Goal: Task Accomplishment & Management: Complete application form

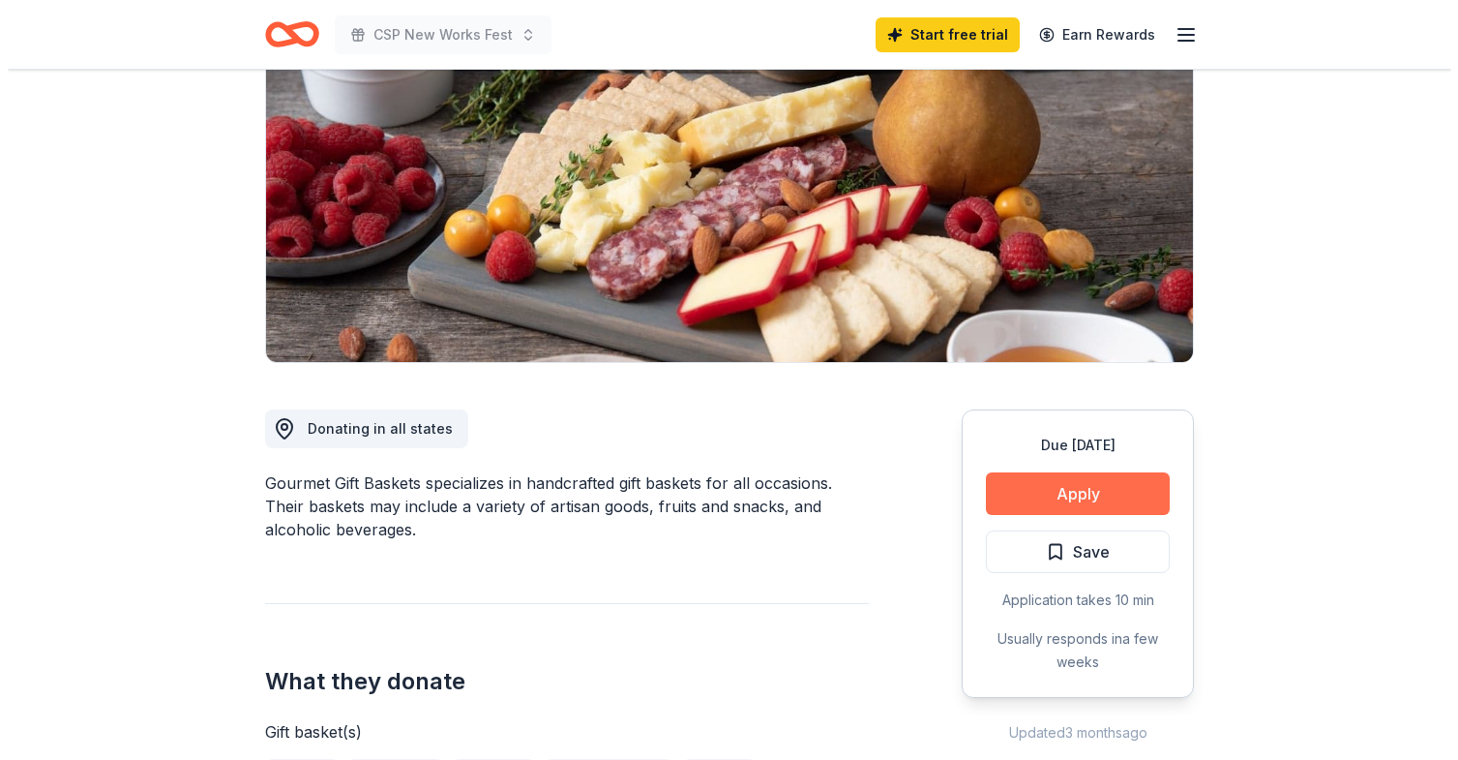
scroll to position [277, 0]
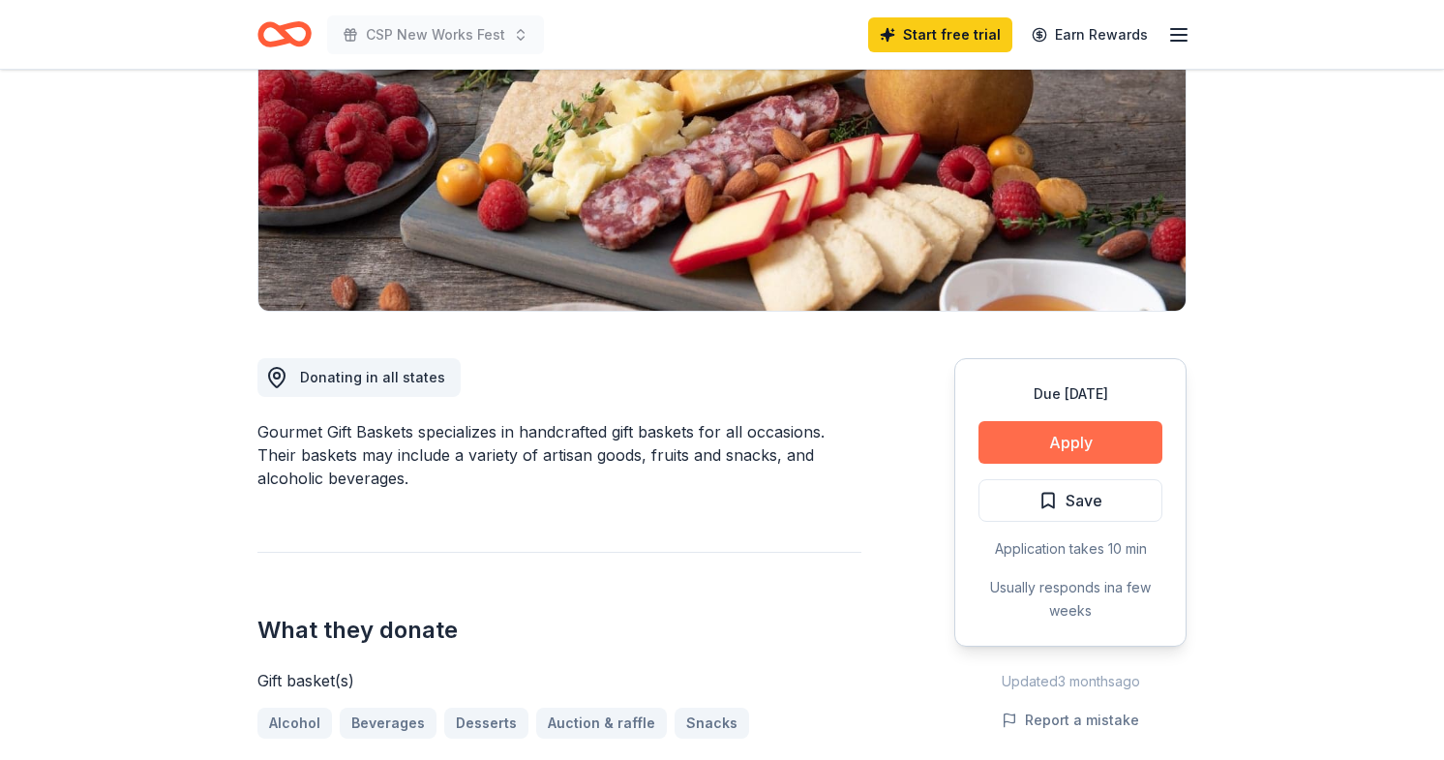
click at [1089, 446] on button "Apply" at bounding box center [1070, 442] width 184 height 43
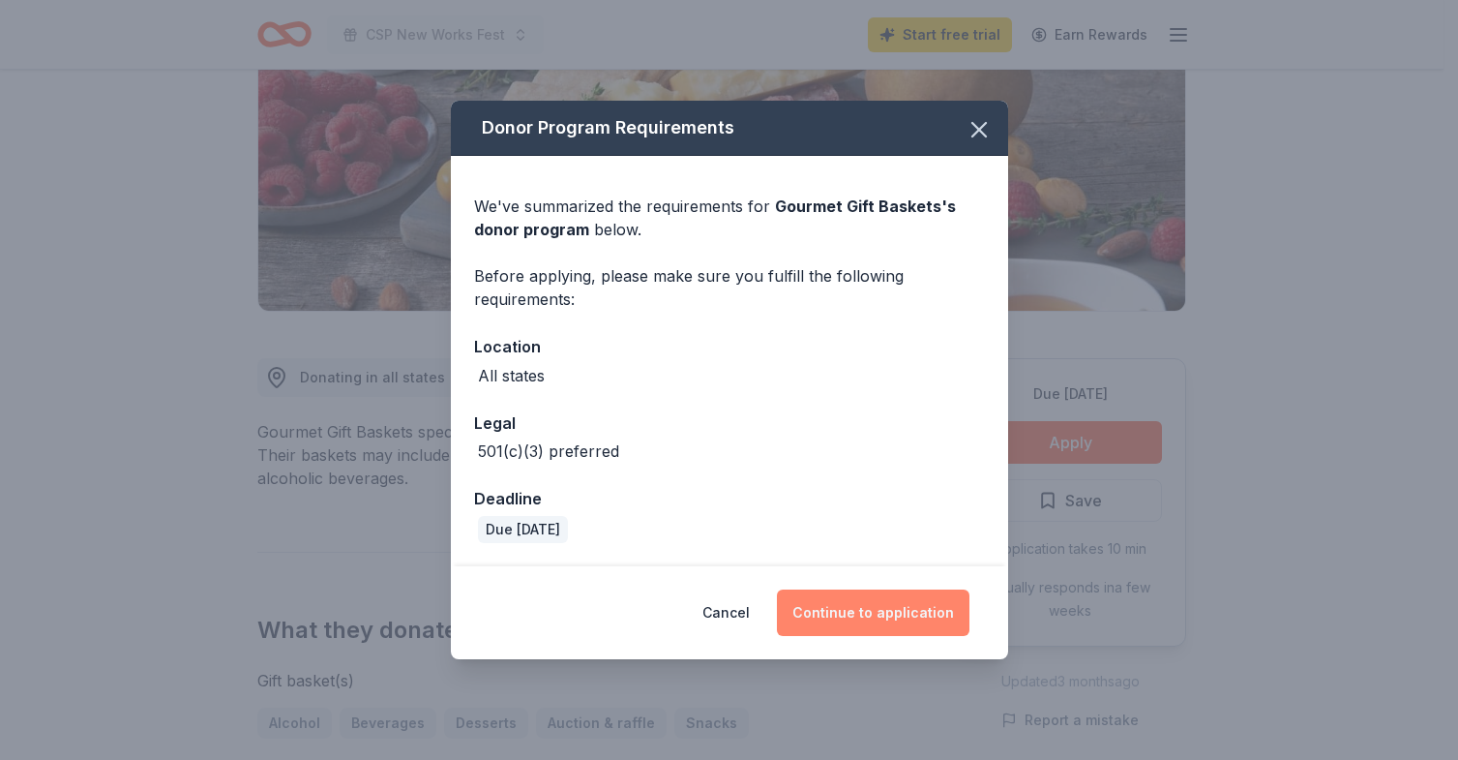
click at [931, 611] on button "Continue to application" at bounding box center [873, 612] width 193 height 46
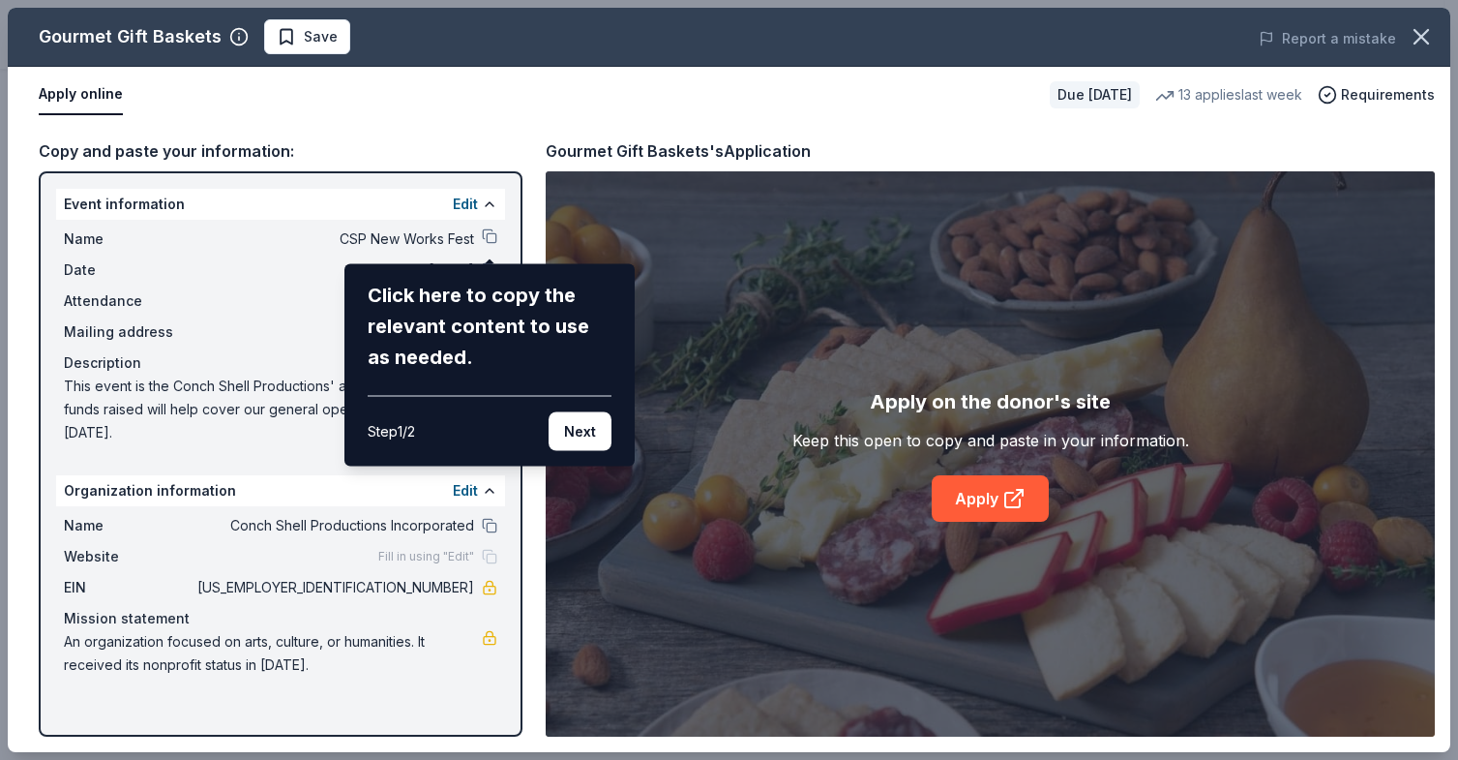
click at [492, 236] on div "Gourmet Gift Baskets Save Report a mistake Apply online Due [DATE] 13 applies l…" at bounding box center [729, 380] width 1443 height 744
click at [484, 241] on div "Gourmet Gift Baskets Save Report a mistake Apply online Due [DATE] 13 applies l…" at bounding box center [729, 380] width 1443 height 744
click at [582, 433] on button "Next" at bounding box center [580, 431] width 63 height 39
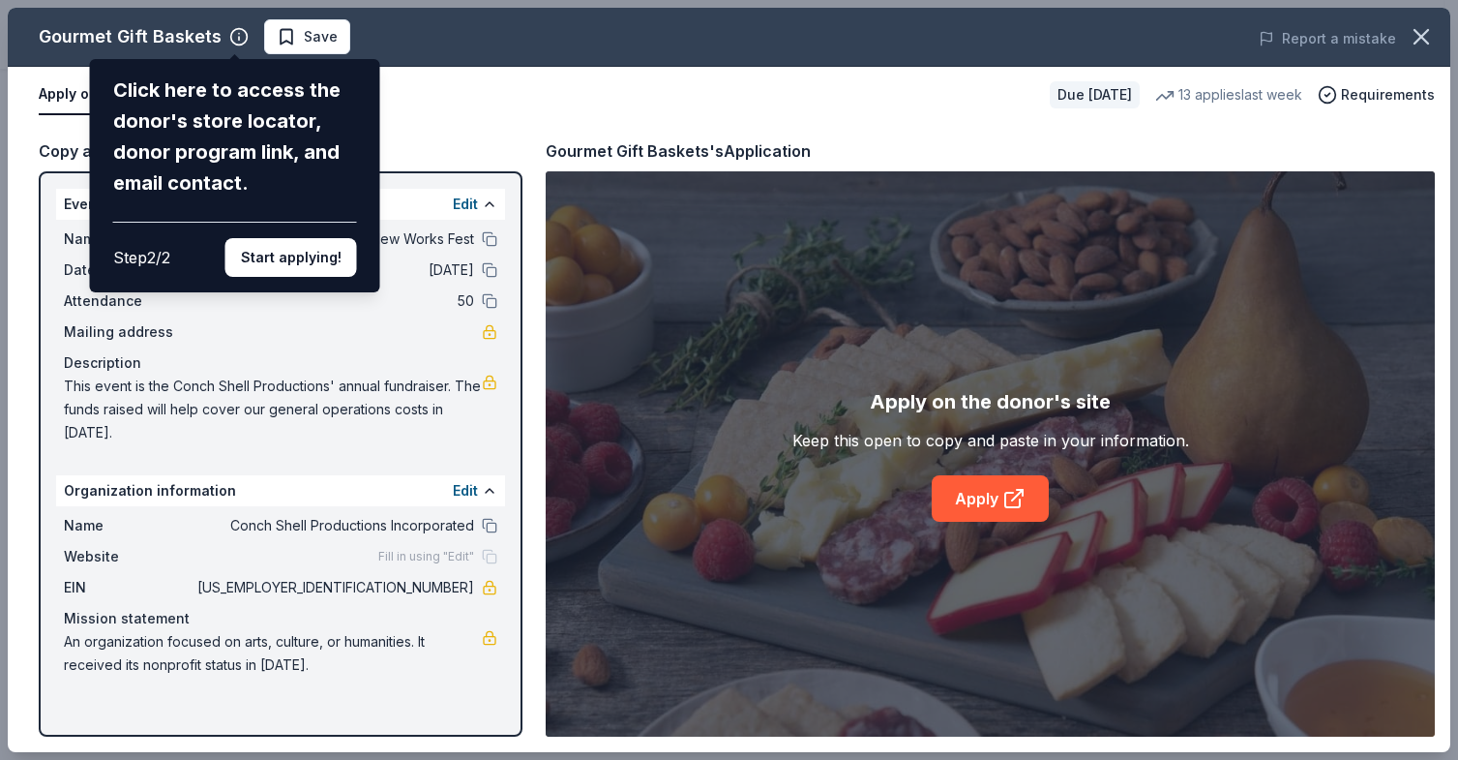
click at [297, 42] on div "Gourmet Gift Baskets Click here to access the donor's store locator, donor prog…" at bounding box center [729, 380] width 1443 height 744
click at [309, 263] on button "Start applying!" at bounding box center [291, 257] width 132 height 39
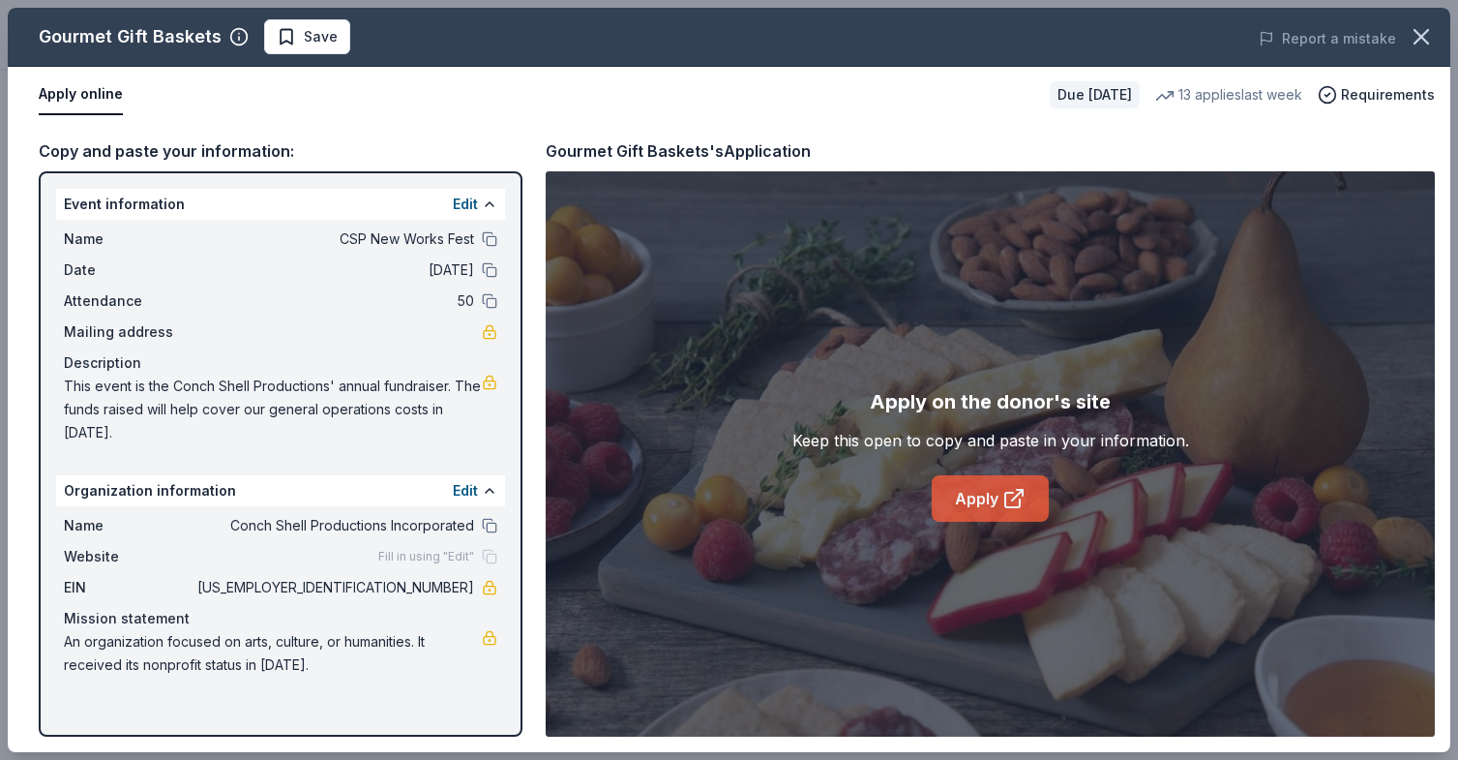
click at [1008, 492] on icon at bounding box center [1012, 499] width 15 height 15
drag, startPoint x: 474, startPoint y: 591, endPoint x: 411, endPoint y: 584, distance: 63.3
click at [411, 584] on div "EIN [US_EMPLOYER_IDENTIFICATION_NUMBER]" at bounding box center [280, 587] width 433 height 23
drag, startPoint x: 393, startPoint y: 585, endPoint x: 421, endPoint y: 589, distance: 28.3
click at [421, 589] on span "[US_EMPLOYER_IDENTIFICATION_NUMBER]" at bounding box center [334, 587] width 281 height 23
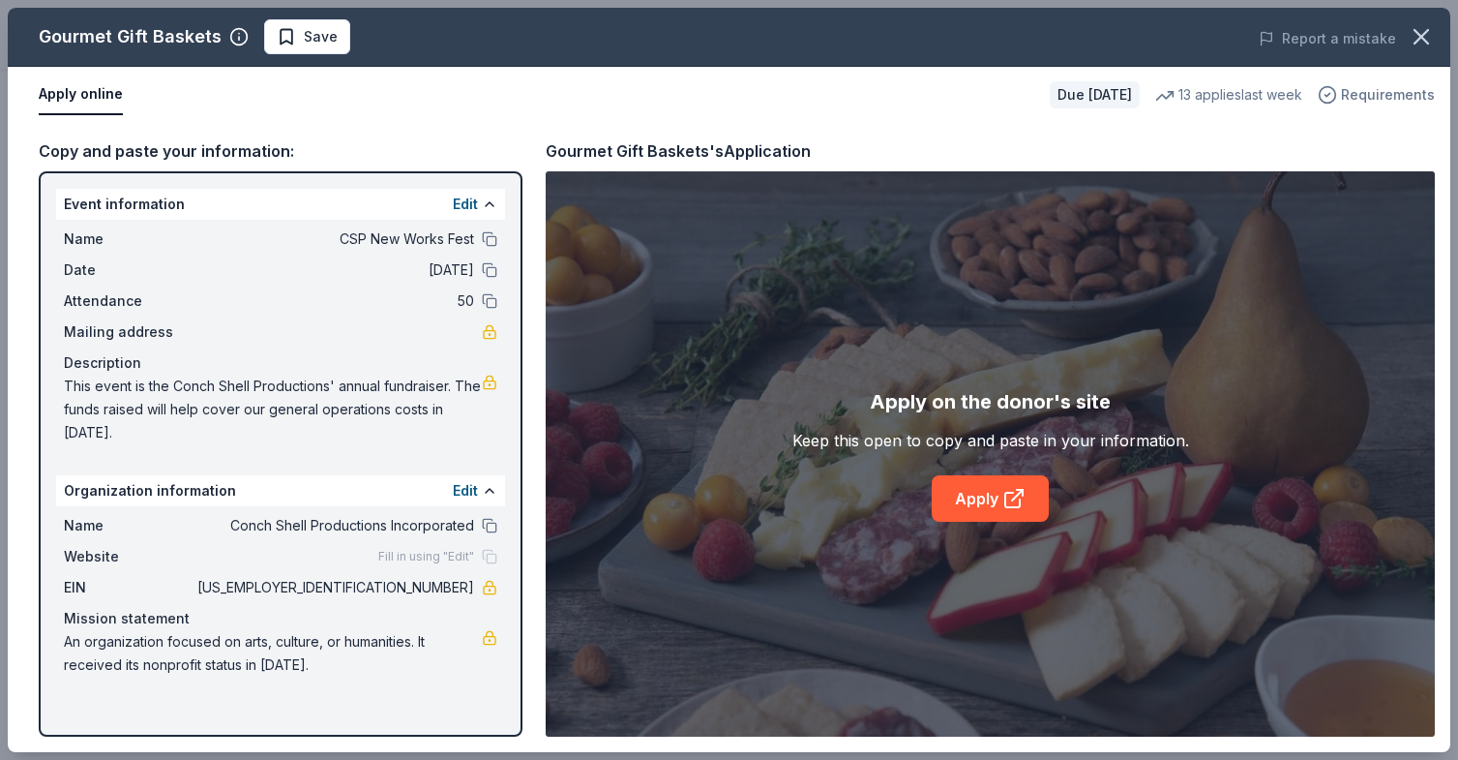
click at [1370, 91] on span "Requirements" at bounding box center [1388, 94] width 94 height 23
